Goal: Check status: Check status

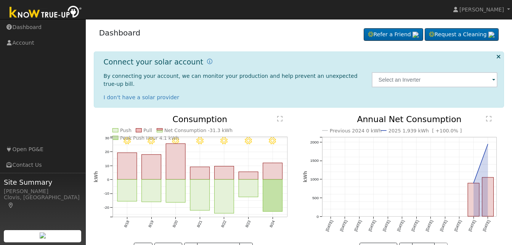
scroll to position [17, 0]
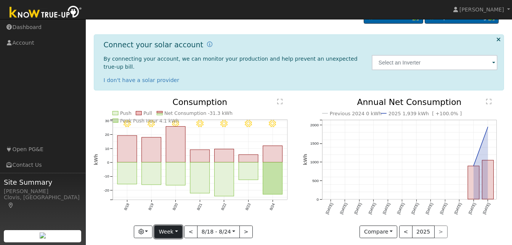
click at [178, 225] on button "Week" at bounding box center [168, 231] width 28 height 13
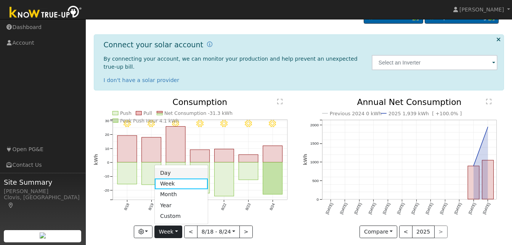
click at [173, 167] on link "Day" at bounding box center [181, 172] width 53 height 11
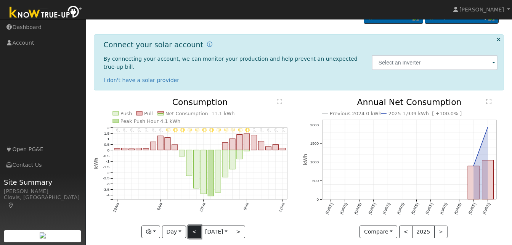
click at [191, 225] on button "<" at bounding box center [194, 231] width 13 height 13
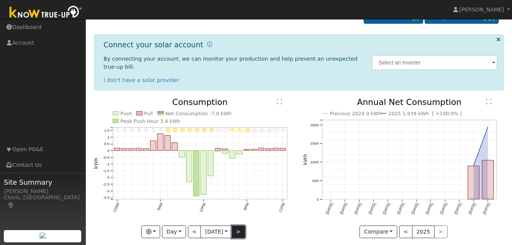
click at [239, 225] on button ">" at bounding box center [238, 231] width 13 height 13
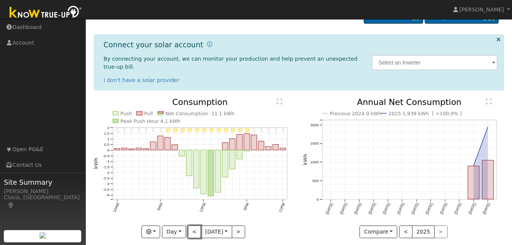
click at [193, 225] on button "<" at bounding box center [194, 231] width 13 height 13
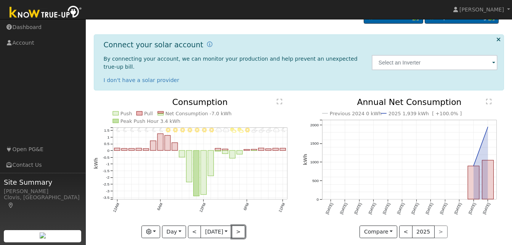
click at [238, 225] on button ">" at bounding box center [238, 231] width 13 height 13
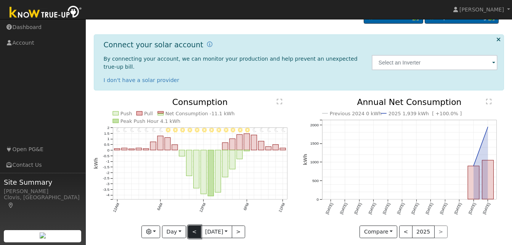
click at [191, 225] on button "<" at bounding box center [194, 231] width 13 height 13
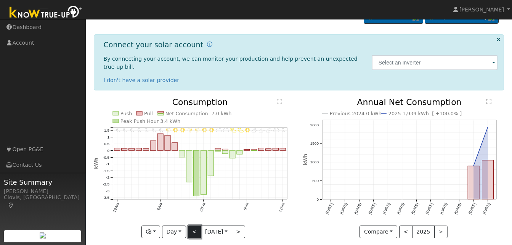
click at [191, 225] on button "<" at bounding box center [194, 231] width 13 height 13
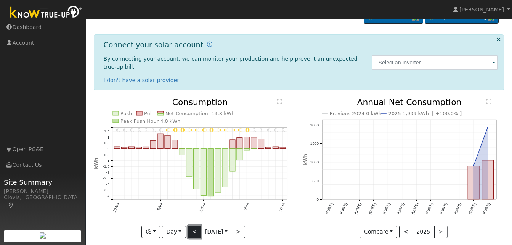
click at [191, 225] on button "<" at bounding box center [194, 231] width 13 height 13
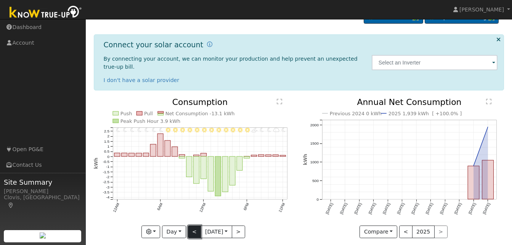
click at [191, 225] on button "<" at bounding box center [194, 231] width 13 height 13
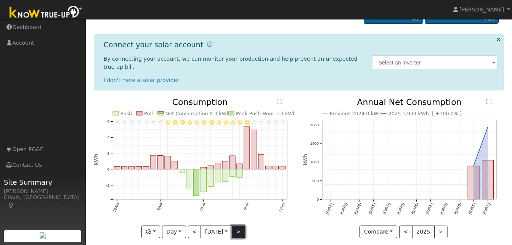
click at [239, 225] on button ">" at bounding box center [238, 231] width 13 height 13
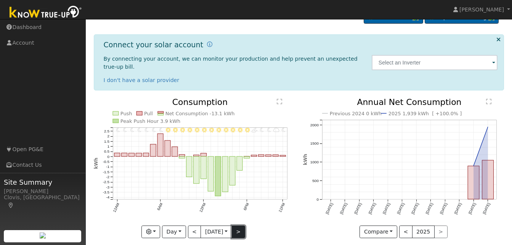
click at [239, 225] on button ">" at bounding box center [238, 231] width 13 height 13
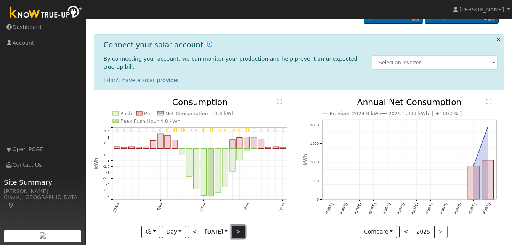
click at [239, 225] on button ">" at bounding box center [238, 231] width 13 height 13
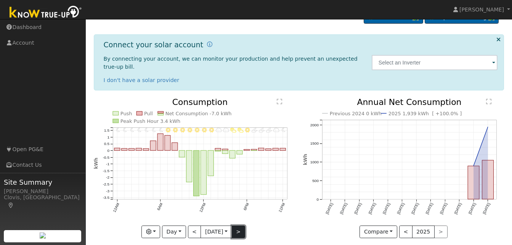
click at [239, 225] on button ">" at bounding box center [238, 231] width 13 height 13
type input "[DATE]"
